Goal: Information Seeking & Learning: Learn about a topic

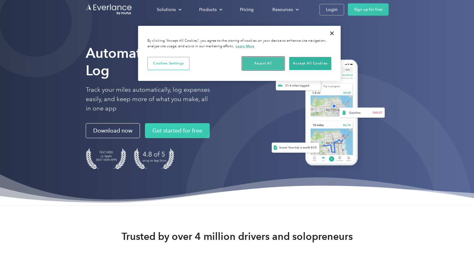
click at [262, 63] on button "Reject All" at bounding box center [263, 63] width 42 height 13
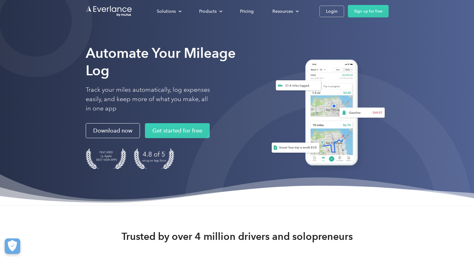
click at [250, 10] on div "Pricing" at bounding box center [247, 11] width 14 height 8
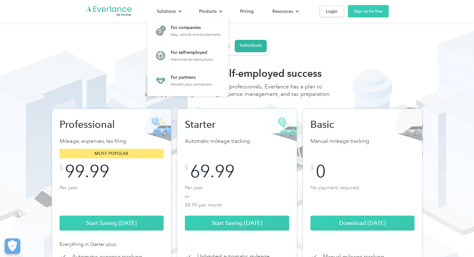
click at [167, 12] on div "Solutions" at bounding box center [166, 11] width 19 height 8
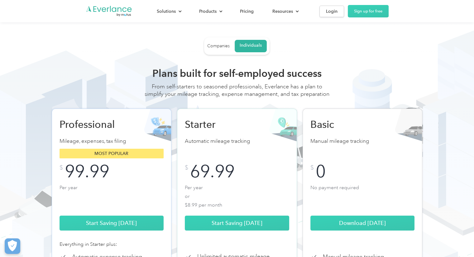
click at [167, 12] on div "Solutions" at bounding box center [166, 11] width 19 height 8
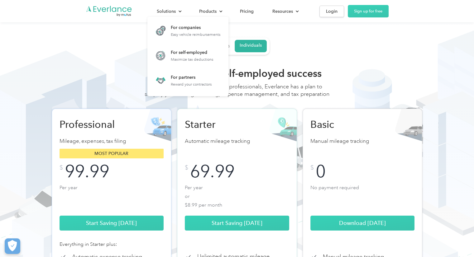
click at [169, 57] on link "For self-employed Maximize tax deductions" at bounding box center [183, 55] width 66 height 20
